Goal: Check status: Check status

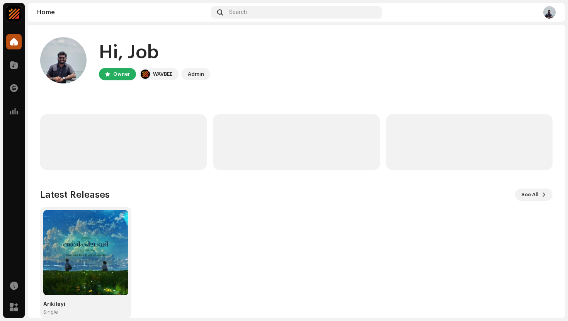
scroll to position [13, 0]
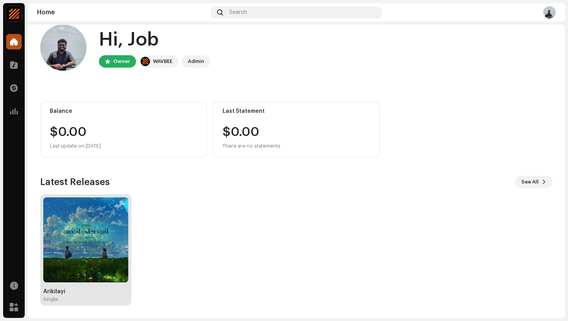
click at [90, 262] on img at bounding box center [85, 240] width 85 height 85
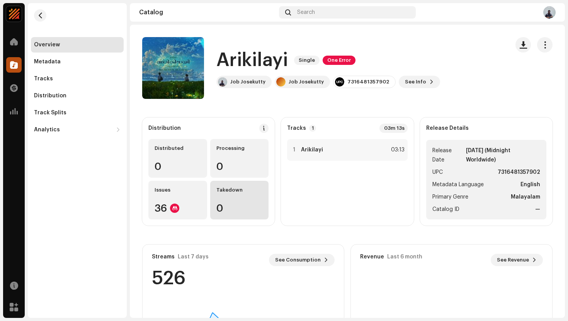
scroll to position [93, 0]
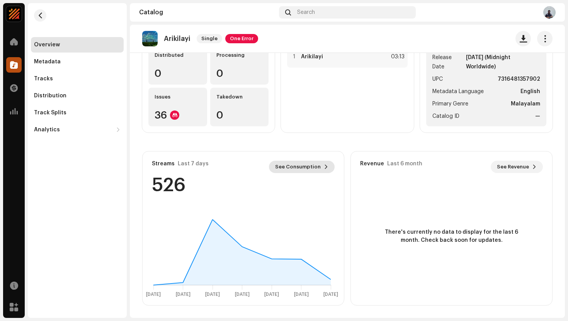
click at [289, 164] on span "See Consumption" at bounding box center [298, 166] width 46 height 15
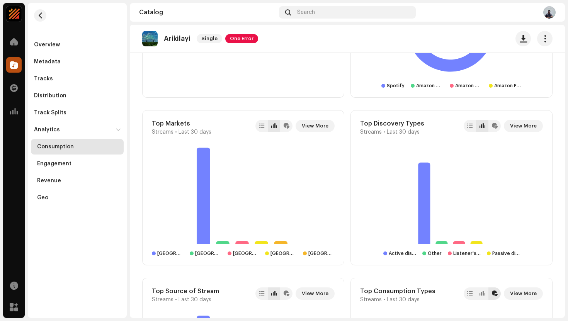
scroll to position [599, 0]
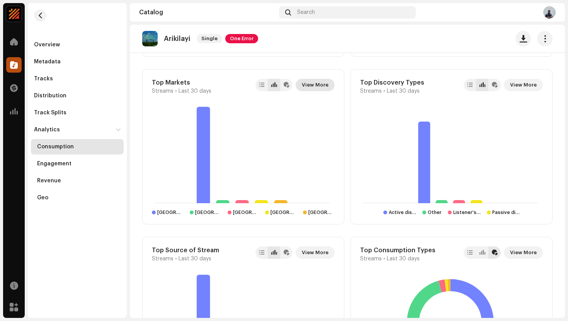
click at [308, 85] on span "View More" at bounding box center [315, 84] width 27 height 15
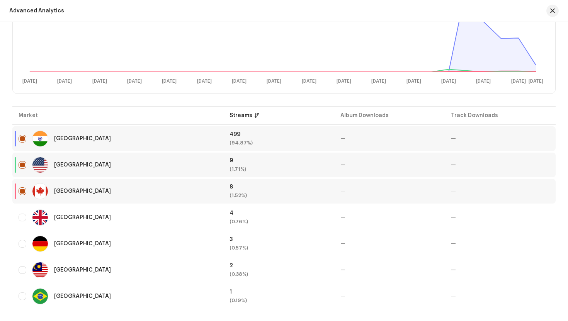
scroll to position [200, 0]
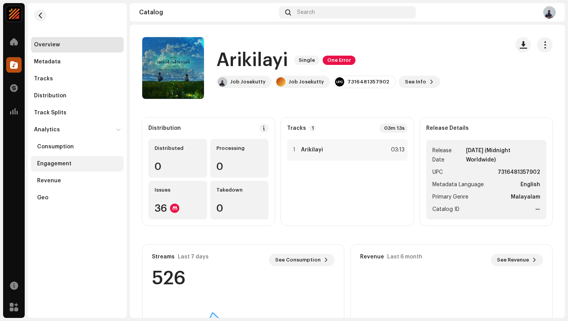
click at [62, 161] on div "Engagement" at bounding box center [54, 164] width 34 height 6
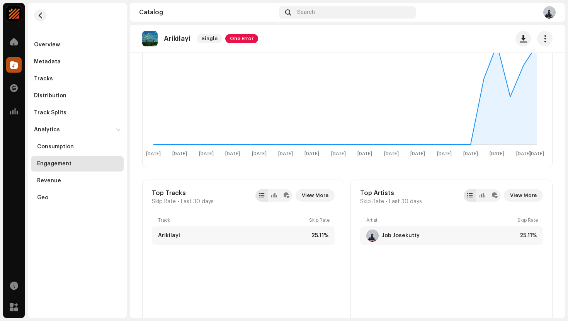
scroll to position [152, 0]
